Goal: Task Accomplishment & Management: Manage account settings

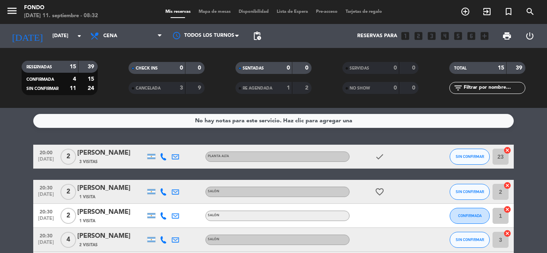
scroll to position [345, 0]
click at [463, 12] on icon "add_circle_outline" at bounding box center [465, 12] width 10 height 10
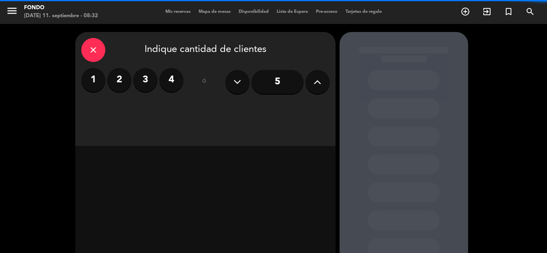
click at [119, 82] on label "2" at bounding box center [119, 80] width 24 height 24
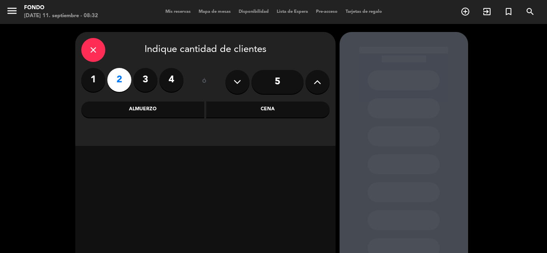
click at [270, 114] on div "Cena" at bounding box center [267, 110] width 123 height 16
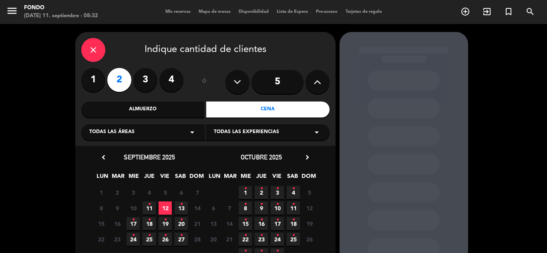
click at [276, 192] on icon "•" at bounding box center [277, 188] width 3 height 13
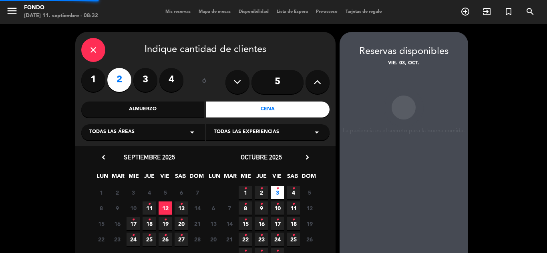
scroll to position [32, 0]
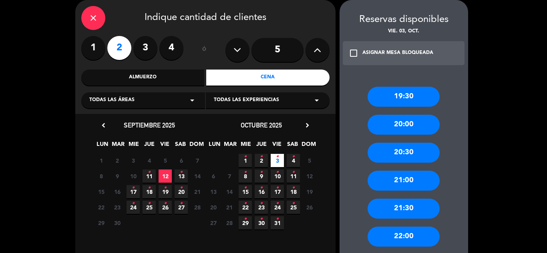
click at [405, 231] on div "22:00" at bounding box center [403, 237] width 72 height 20
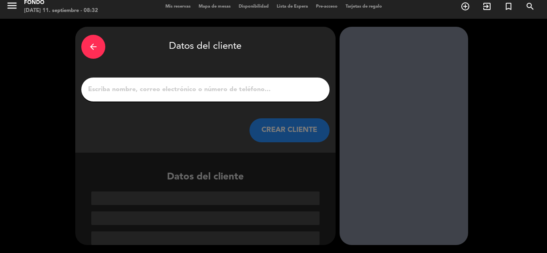
scroll to position [5, 0]
click at [219, 88] on input "Página Completa" at bounding box center [205, 89] width 236 height 11
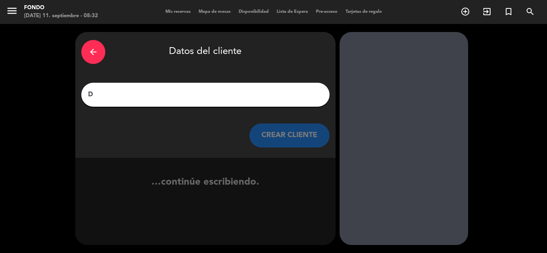
scroll to position [0, 0]
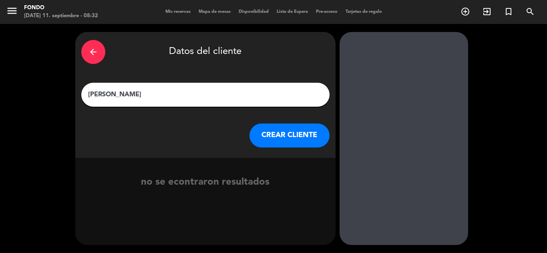
type input "[PERSON_NAME]"
click at [293, 136] on button "CREAR CLIENTE" at bounding box center [289, 136] width 80 height 24
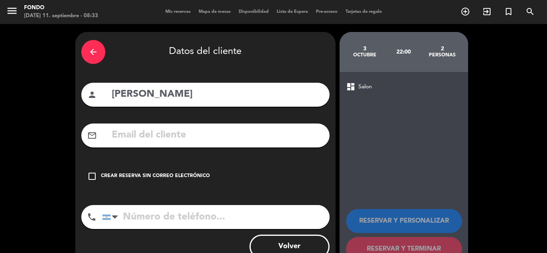
click at [243, 131] on input "text" at bounding box center [217, 135] width 212 height 16
paste input "[EMAIL_ADDRESS][DOMAIN_NAME]"
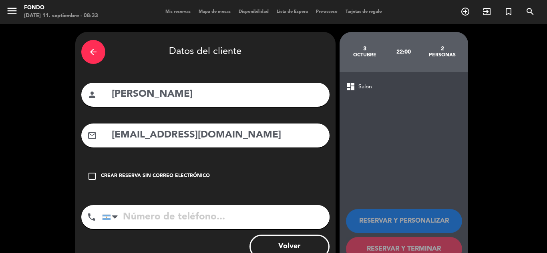
click at [243, 131] on input "[EMAIL_ADDRESS][DOMAIN_NAME]" at bounding box center [217, 135] width 212 height 16
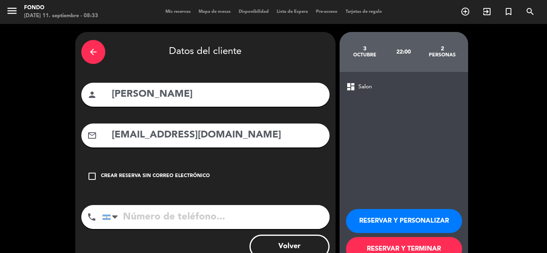
type input "[EMAIL_ADDRESS][DOMAIN_NAME]"
click at [156, 219] on input "tel" at bounding box center [215, 217] width 227 height 24
paste input "[PHONE_NUMBER]"
type input "[PHONE_NUMBER]"
click at [386, 245] on button "RESERVAR Y TERMINAR" at bounding box center [404, 249] width 116 height 24
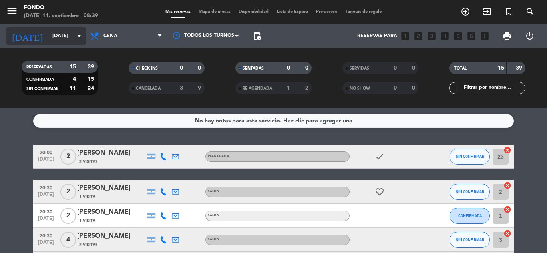
click at [64, 38] on input "[DATE]" at bounding box center [82, 36] width 68 height 14
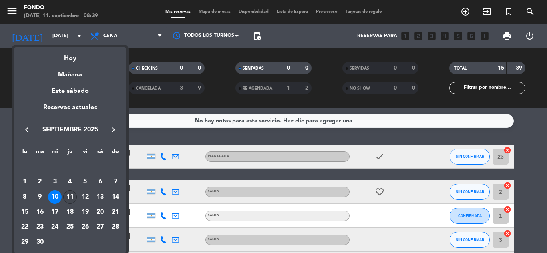
click at [68, 194] on div "11" at bounding box center [70, 197] width 14 height 14
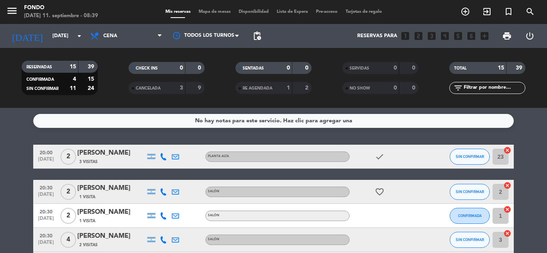
type input "[DEMOGRAPHIC_DATA][DATE]"
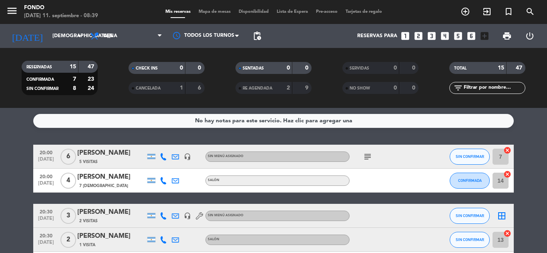
click at [531, 114] on div "No hay notas para este servicio. Haz clic para agregar una 20:00 [DATE] 6 [PERS…" at bounding box center [273, 180] width 547 height 145
click at [367, 157] on icon "subject" at bounding box center [368, 157] width 10 height 10
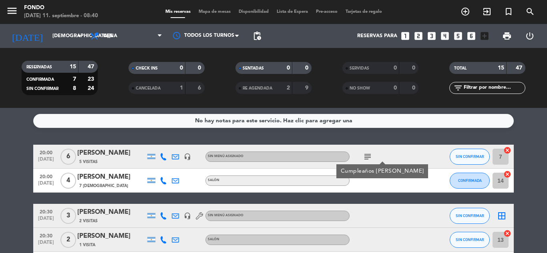
click at [530, 138] on div "No hay notas para este servicio. Haz clic para agregar una 20:00 [DATE] 6 [PERS…" at bounding box center [273, 180] width 547 height 145
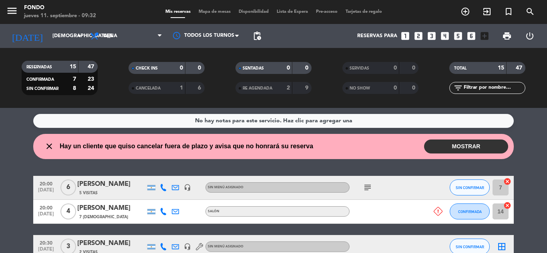
scroll to position [345, 0]
click at [434, 143] on button "MOSTRAR" at bounding box center [466, 147] width 84 height 14
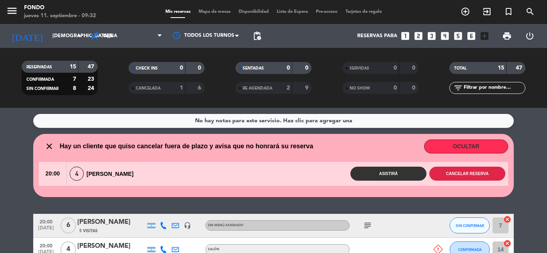
click at [444, 174] on button "Cancelar reserva" at bounding box center [467, 174] width 76 height 14
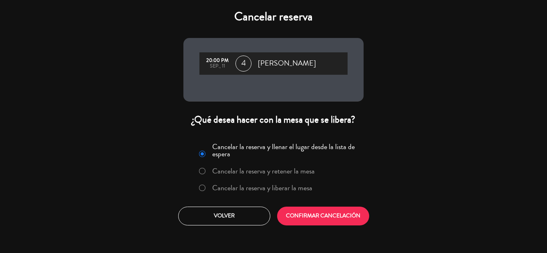
click at [263, 186] on label "Cancelar la reserva y liberar la mesa" at bounding box center [262, 187] width 100 height 7
click at [316, 208] on button "CONFIRMAR CANCELACIÓN" at bounding box center [323, 216] width 92 height 19
